Goal: Transaction & Acquisition: Book appointment/travel/reservation

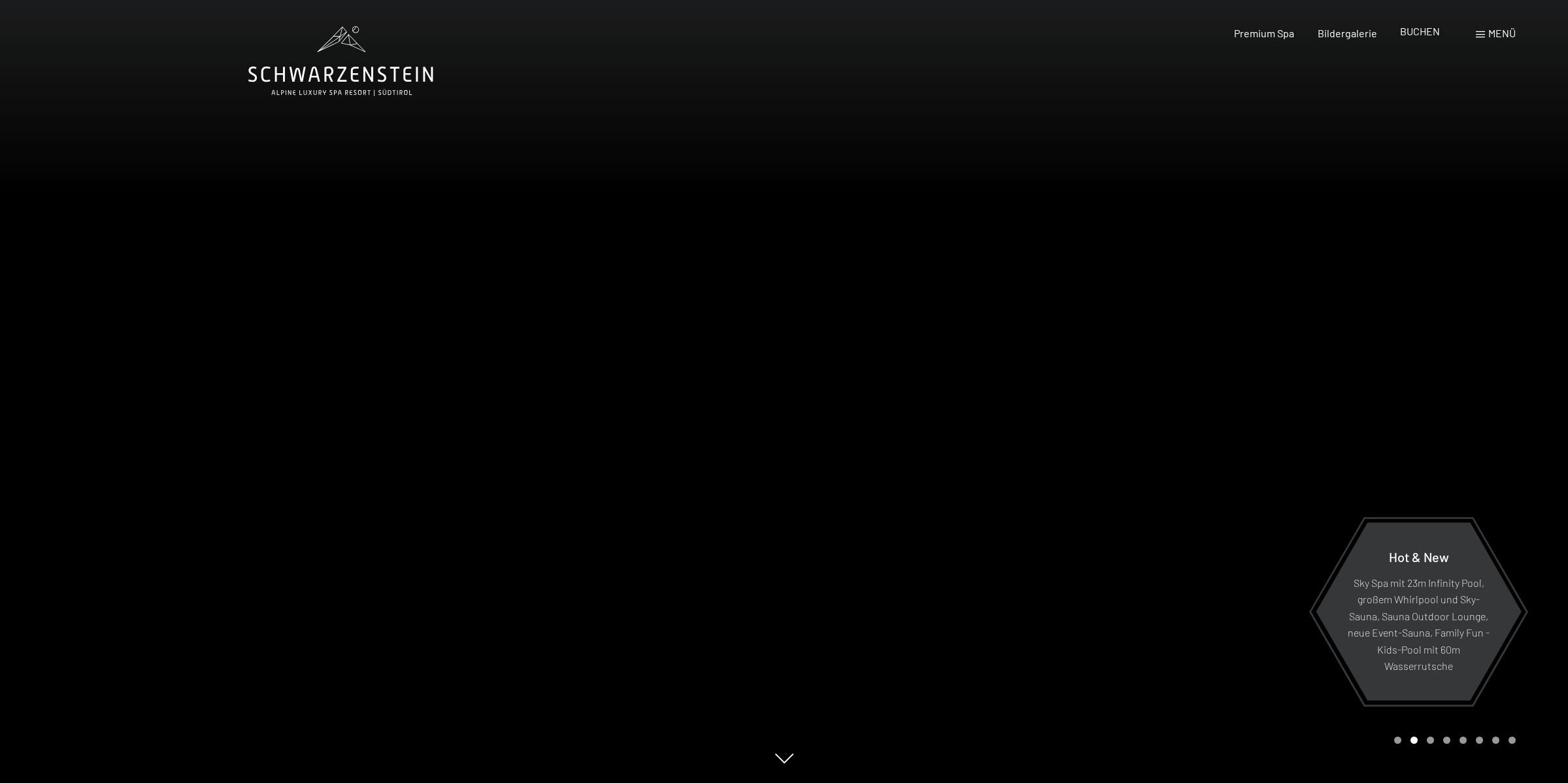
click at [1411, 30] on span "BUCHEN" at bounding box center [1419, 31] width 40 height 12
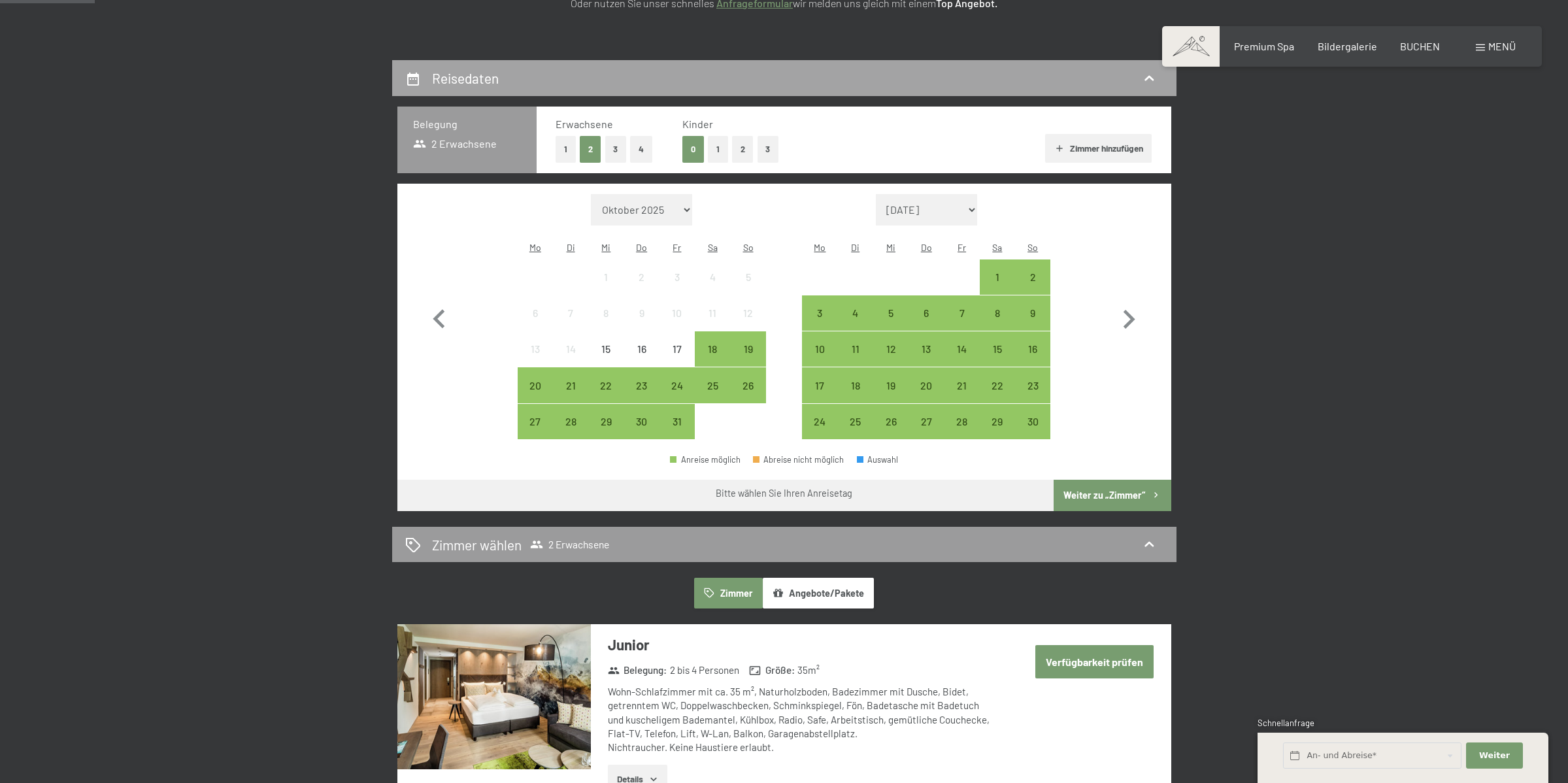
scroll to position [260, 0]
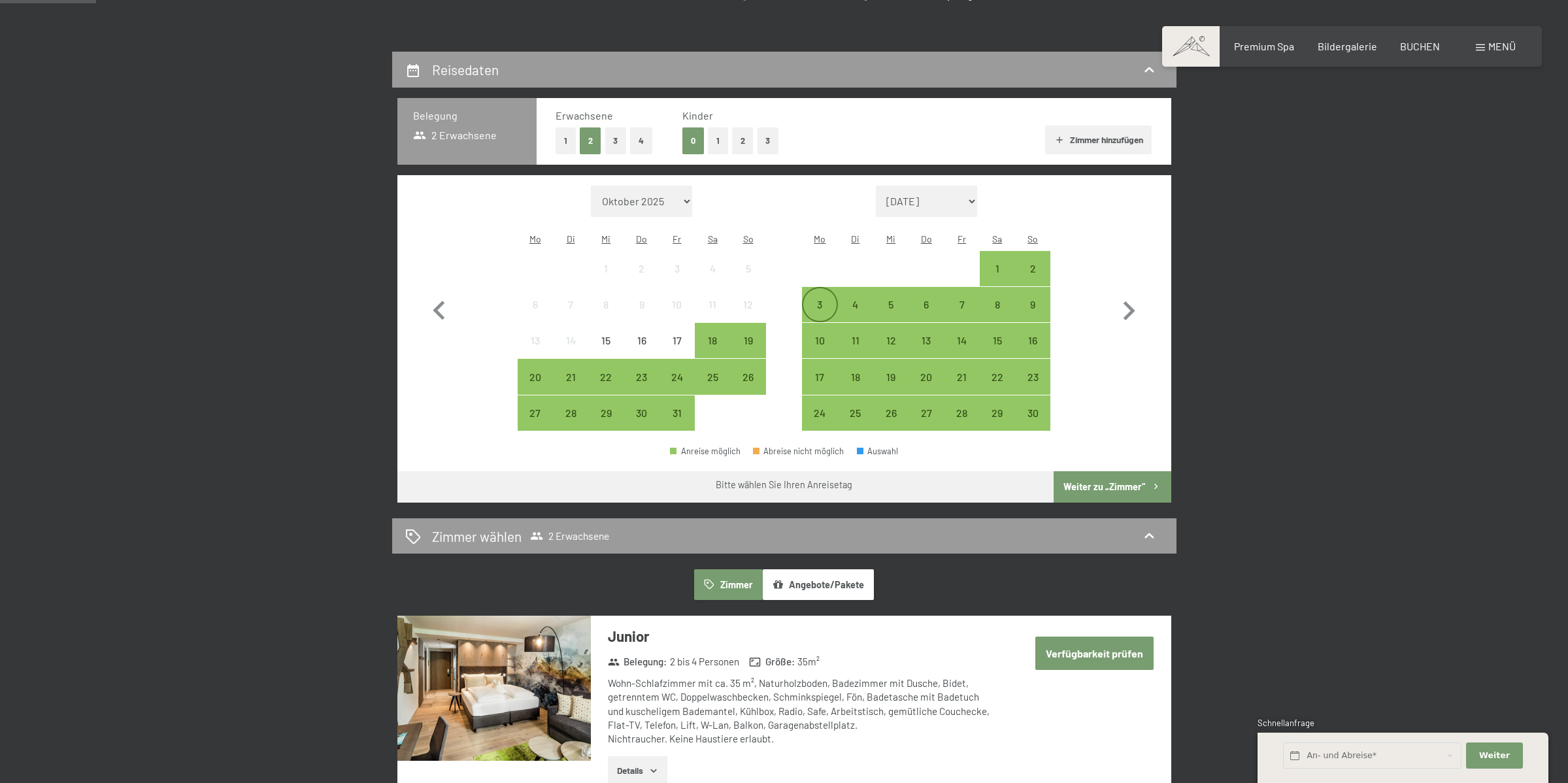
click at [823, 299] on div "3" at bounding box center [819, 316] width 33 height 33
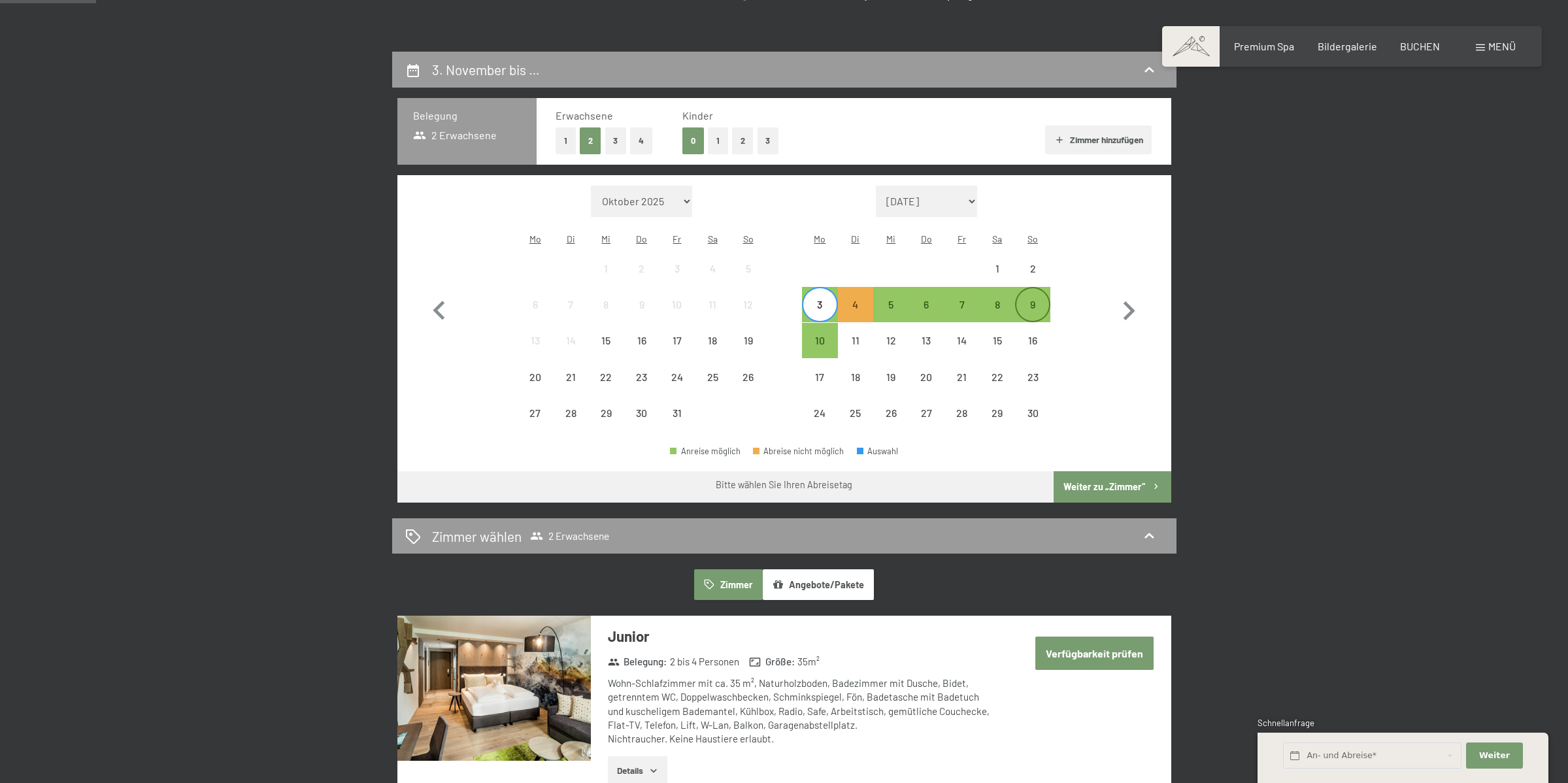
click at [1029, 299] on div "9" at bounding box center [1032, 316] width 33 height 33
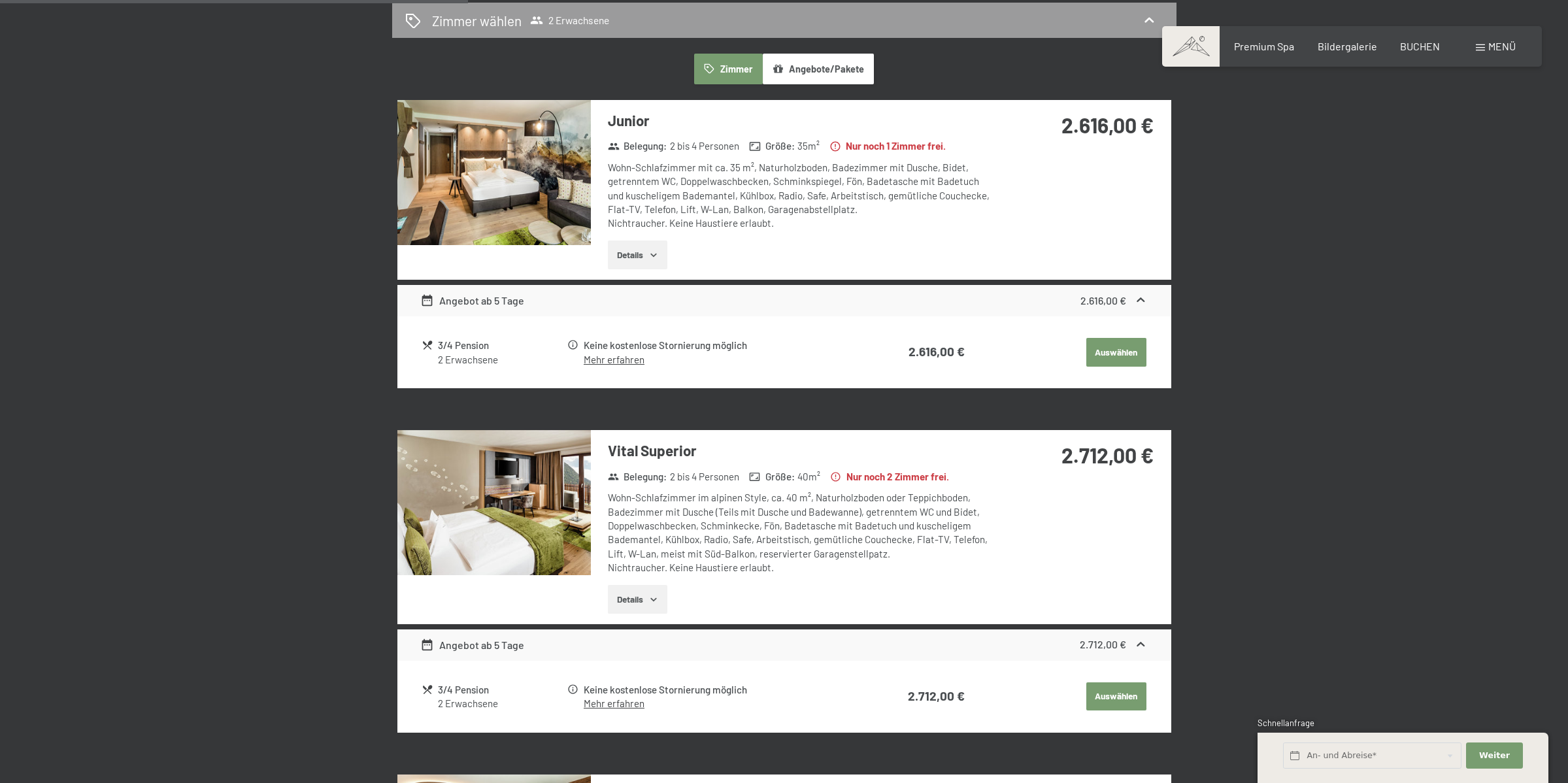
scroll to position [778, 0]
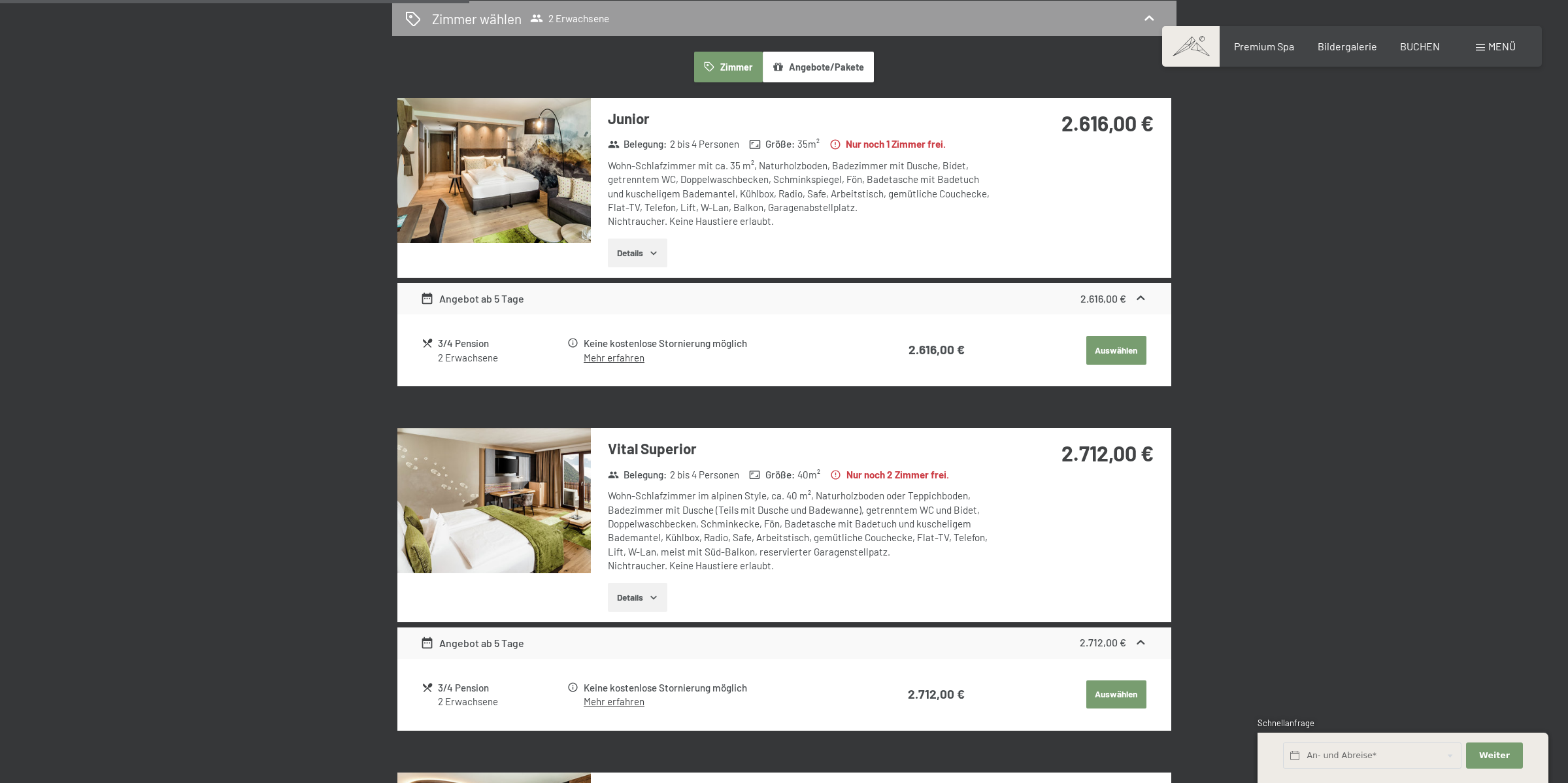
click at [648, 583] on button "Details" at bounding box center [637, 597] width 59 height 29
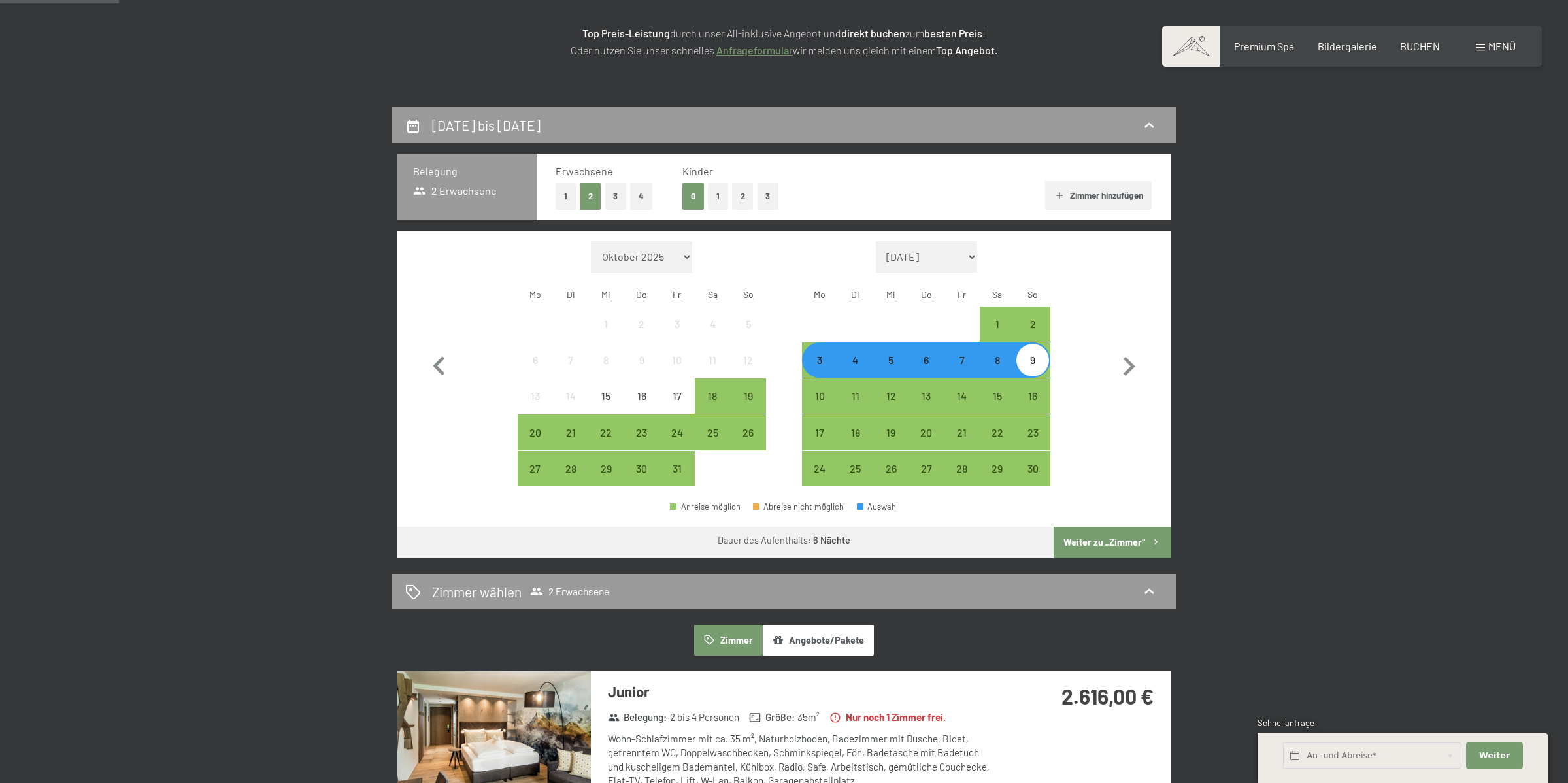
scroll to position [204, 0]
click at [568, 193] on button "1" at bounding box center [565, 197] width 20 height 27
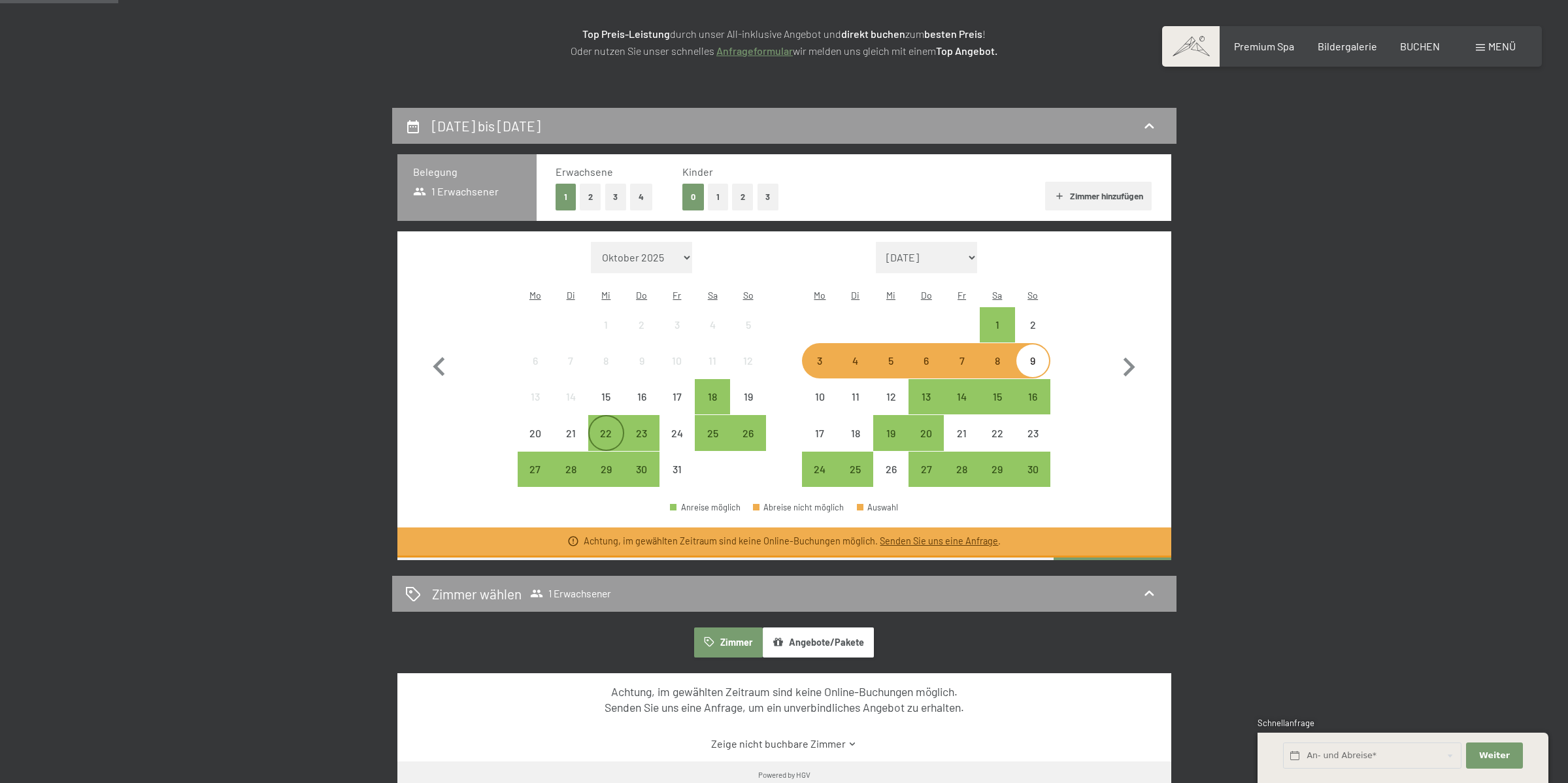
click at [613, 428] on div "22" at bounding box center [606, 445] width 33 height 33
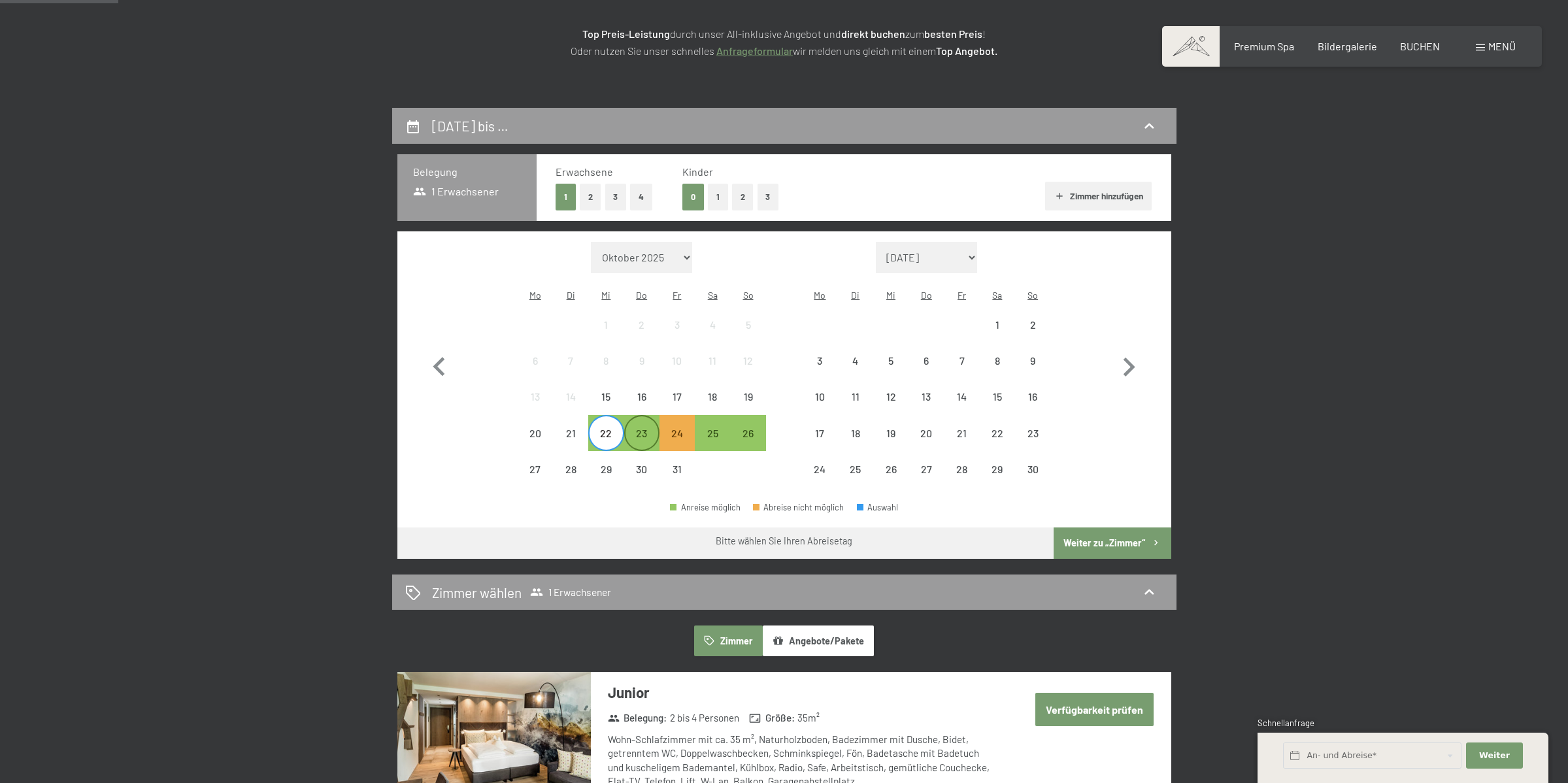
click at [640, 428] on div "23" at bounding box center [642, 445] width 33 height 33
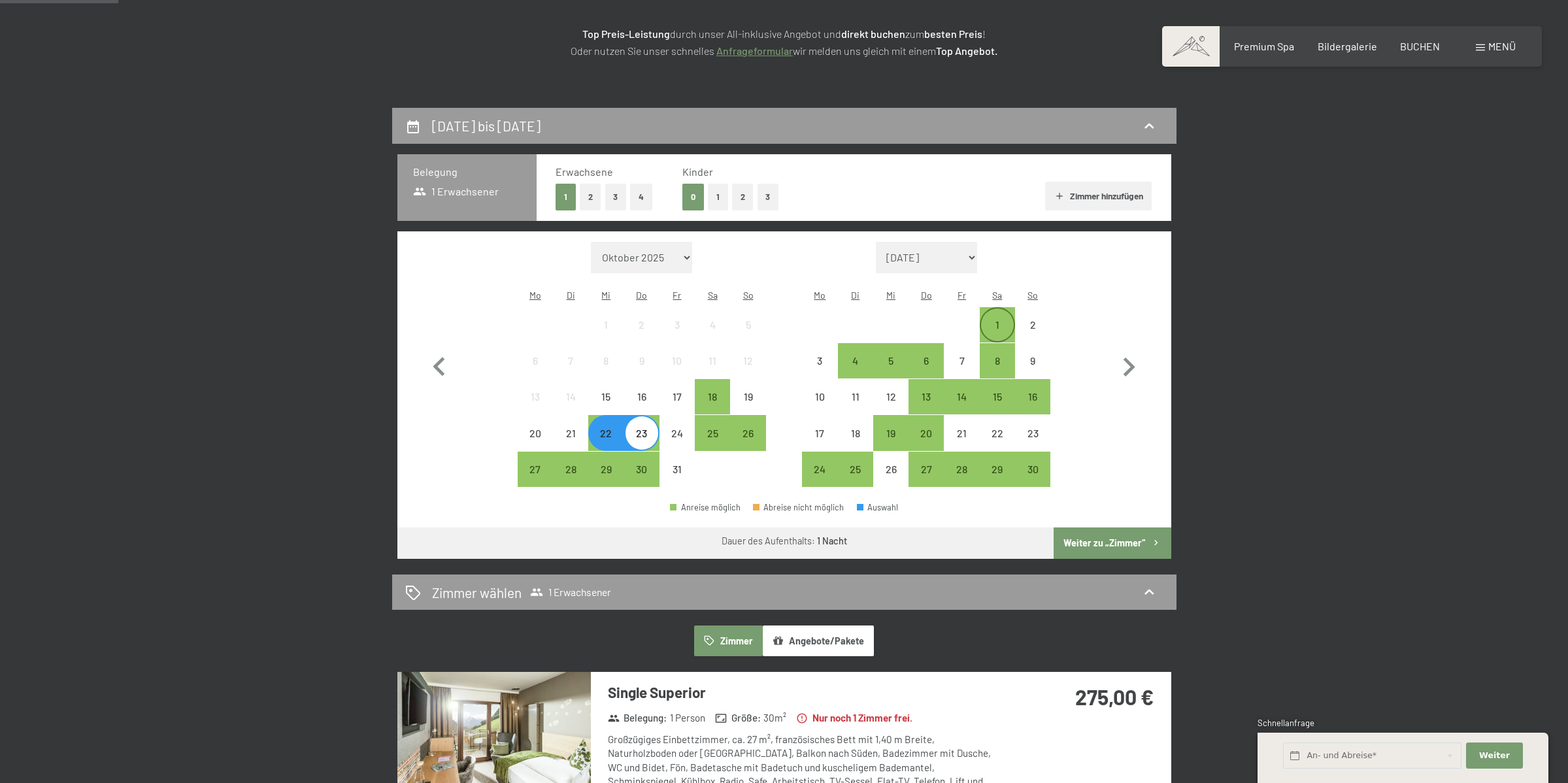
click at [998, 320] on div "1" at bounding box center [997, 336] width 33 height 33
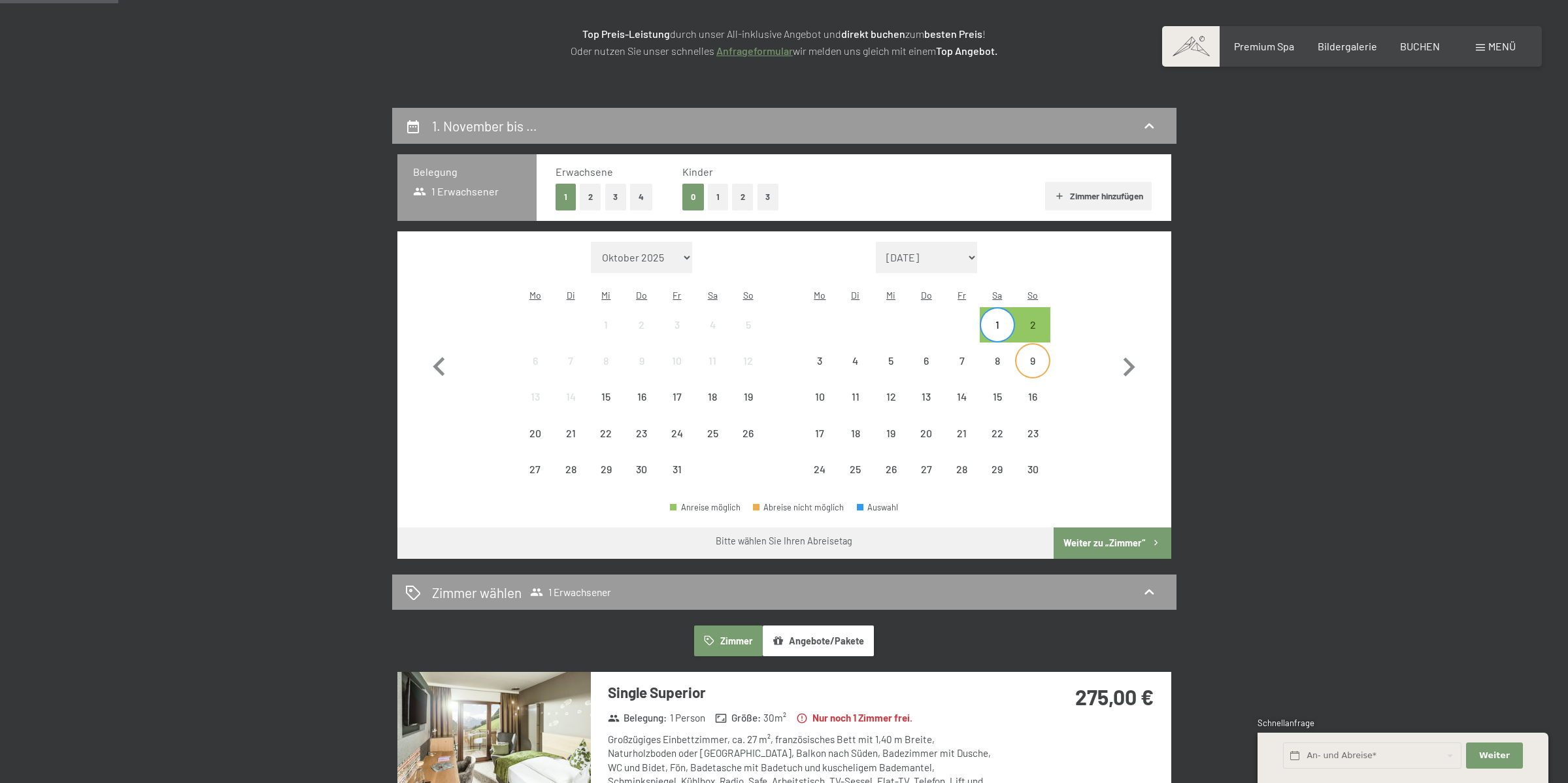
click at [1035, 356] on div "9" at bounding box center [1032, 372] width 33 height 33
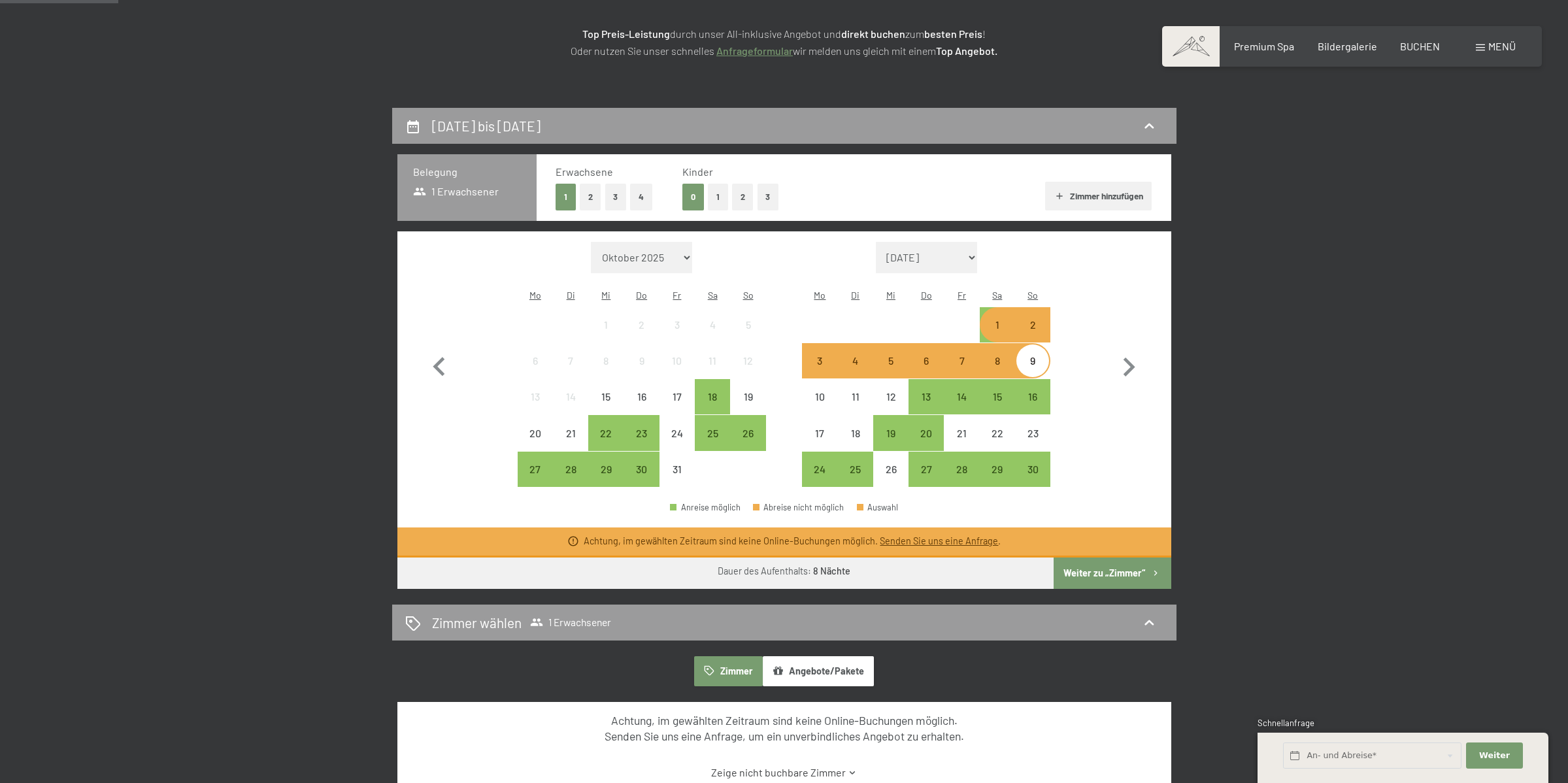
click at [1104, 319] on div "Monat/Jahr [DATE] [DATE] [DATE] [DATE] [DATE] [PERSON_NAME][DATE] [DATE] [DATE]…" at bounding box center [784, 364] width 727 height 246
drag, startPoint x: 715, startPoint y: 519, endPoint x: 720, endPoint y: 515, distance: 6.4
click at [717, 535] on div "Achtung, im gewählten Zeitraum sind keine Online-Buchungen möglich. Senden Sie …" at bounding box center [791, 541] width 417 height 13
click at [714, 503] on div "Anreise möglich" at bounding box center [705, 507] width 71 height 9
click at [1126, 354] on icon "button" at bounding box center [1128, 367] width 38 height 38
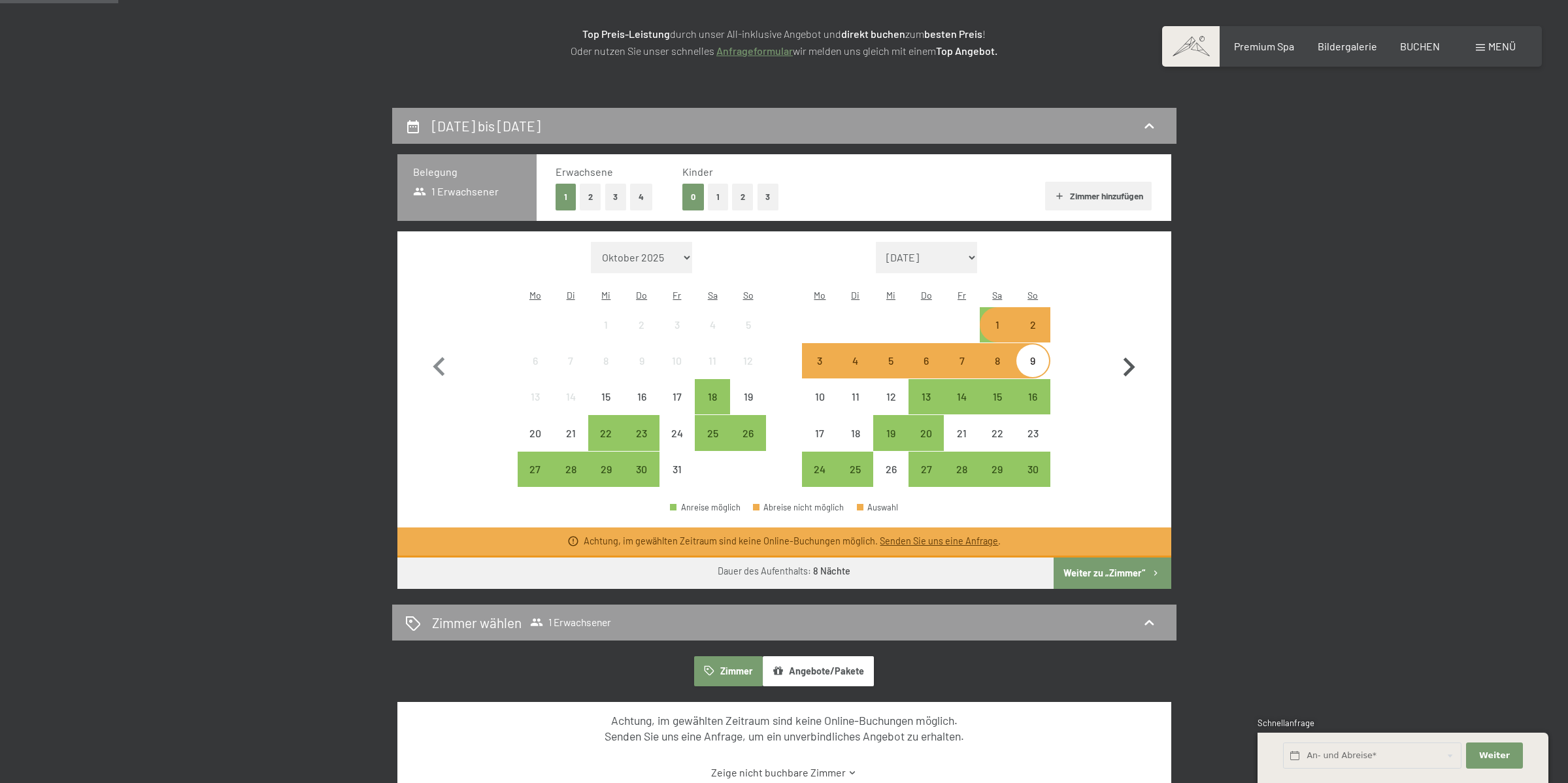
select select "[DATE]"
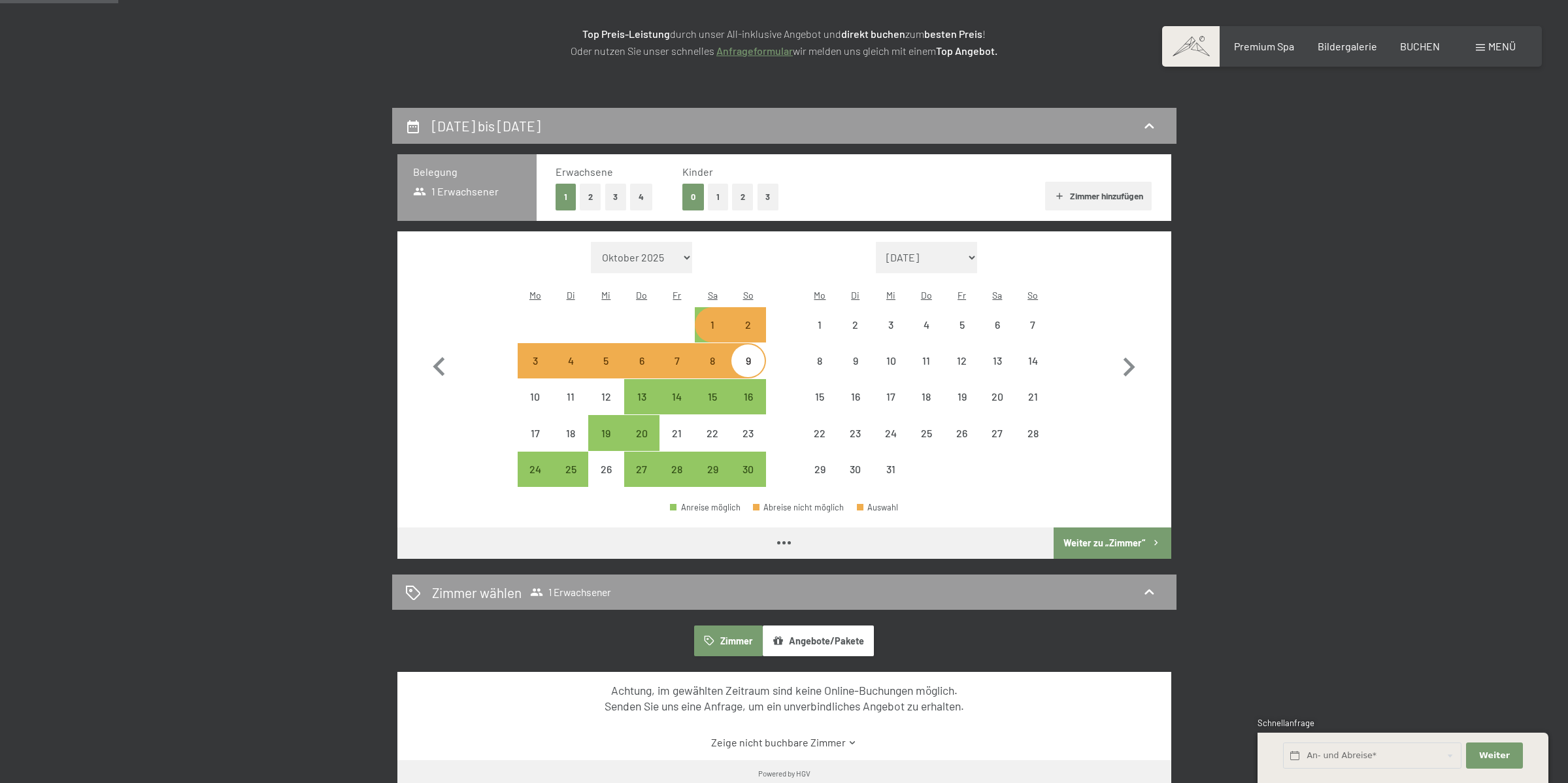
select select "[DATE]"
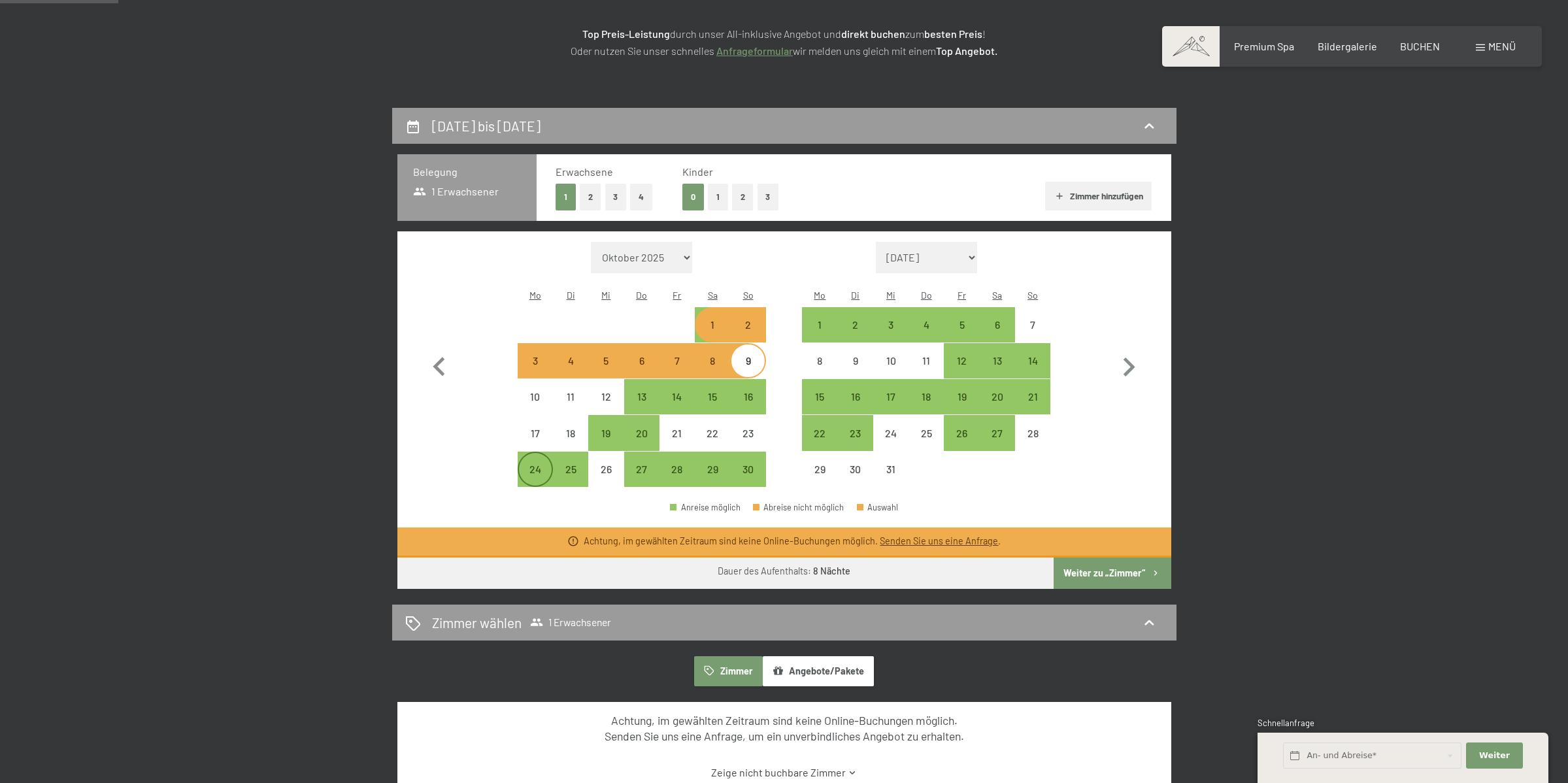
click at [528, 464] on div "24" at bounding box center [535, 480] width 33 height 33
select select "[DATE]"
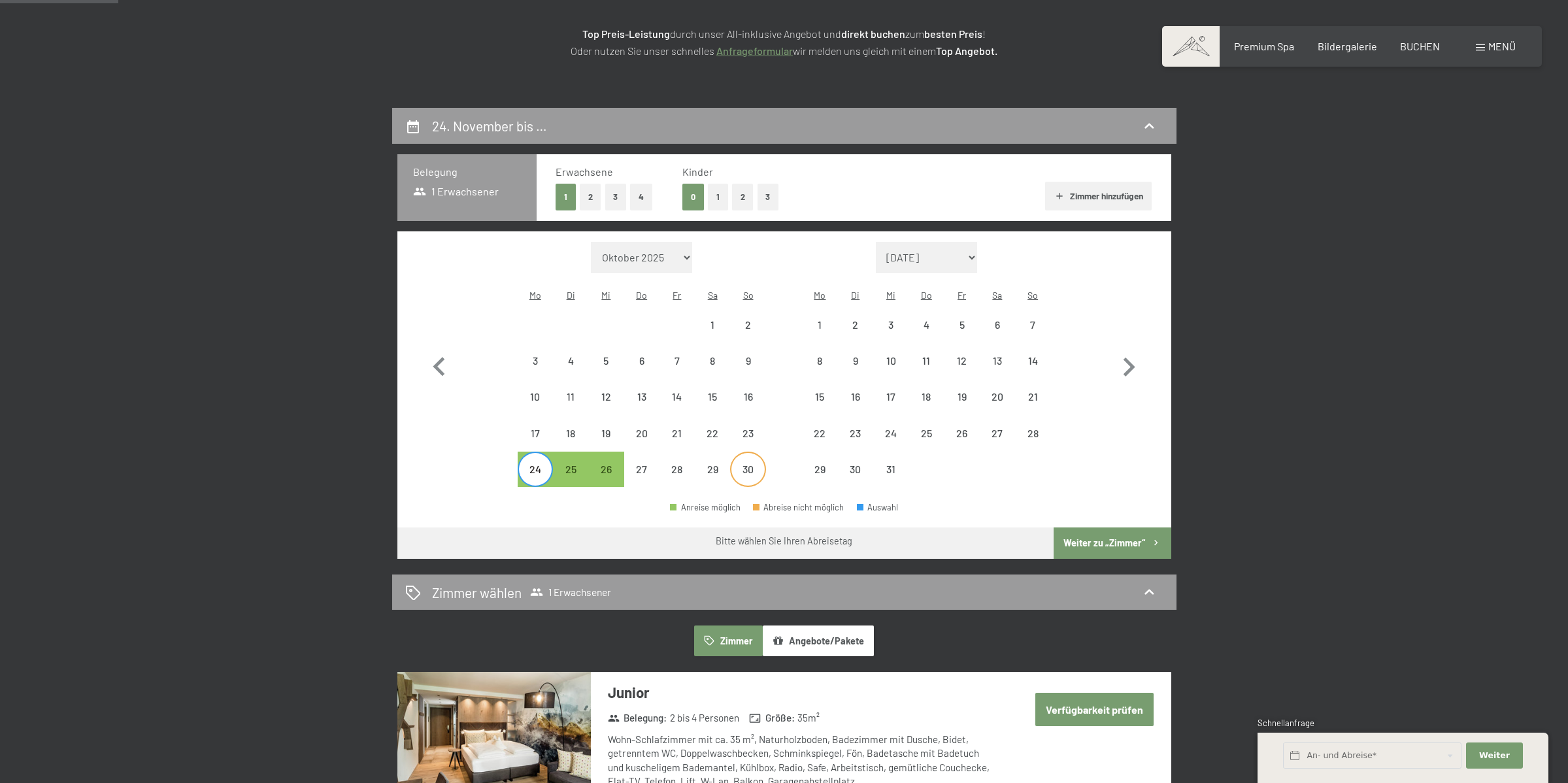
click at [749, 464] on div "30" at bounding box center [748, 480] width 33 height 33
select select "[DATE]"
